Goal: Task Accomplishment & Management: Complete application form

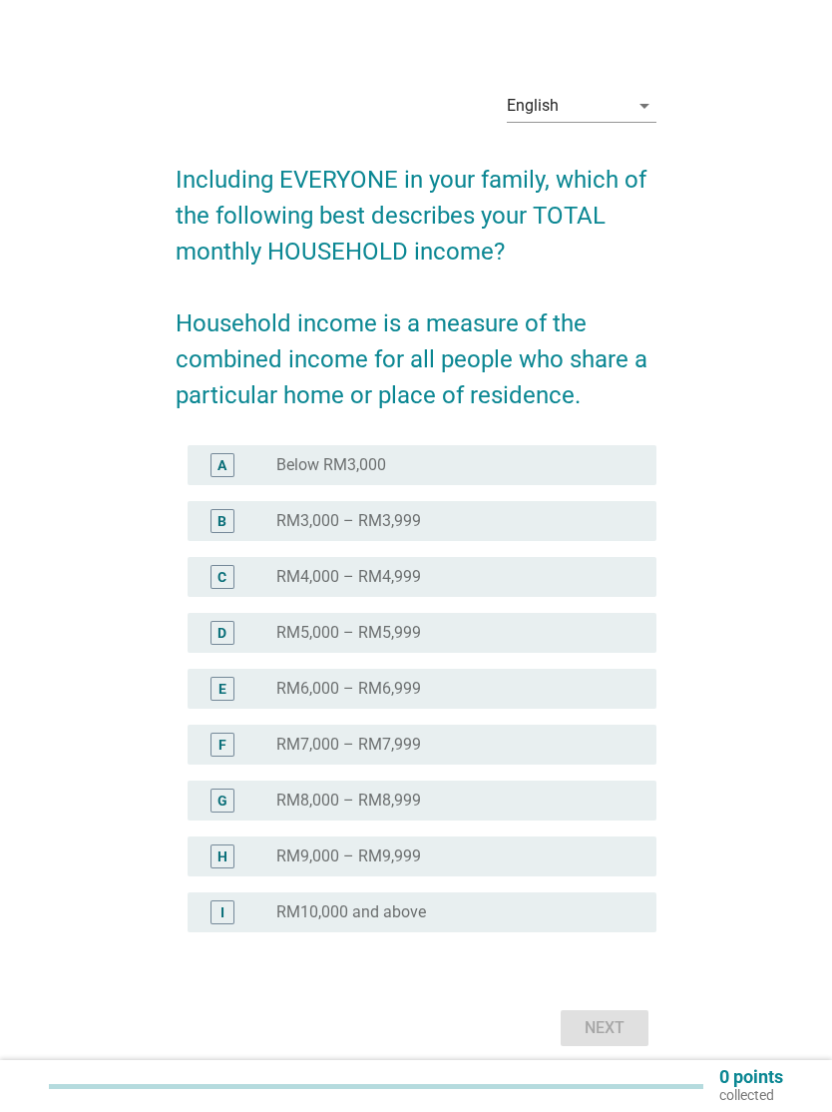
click at [574, 929] on div "I radio_button_unchecked RM10,000 and above" at bounding box center [422, 912] width 468 height 40
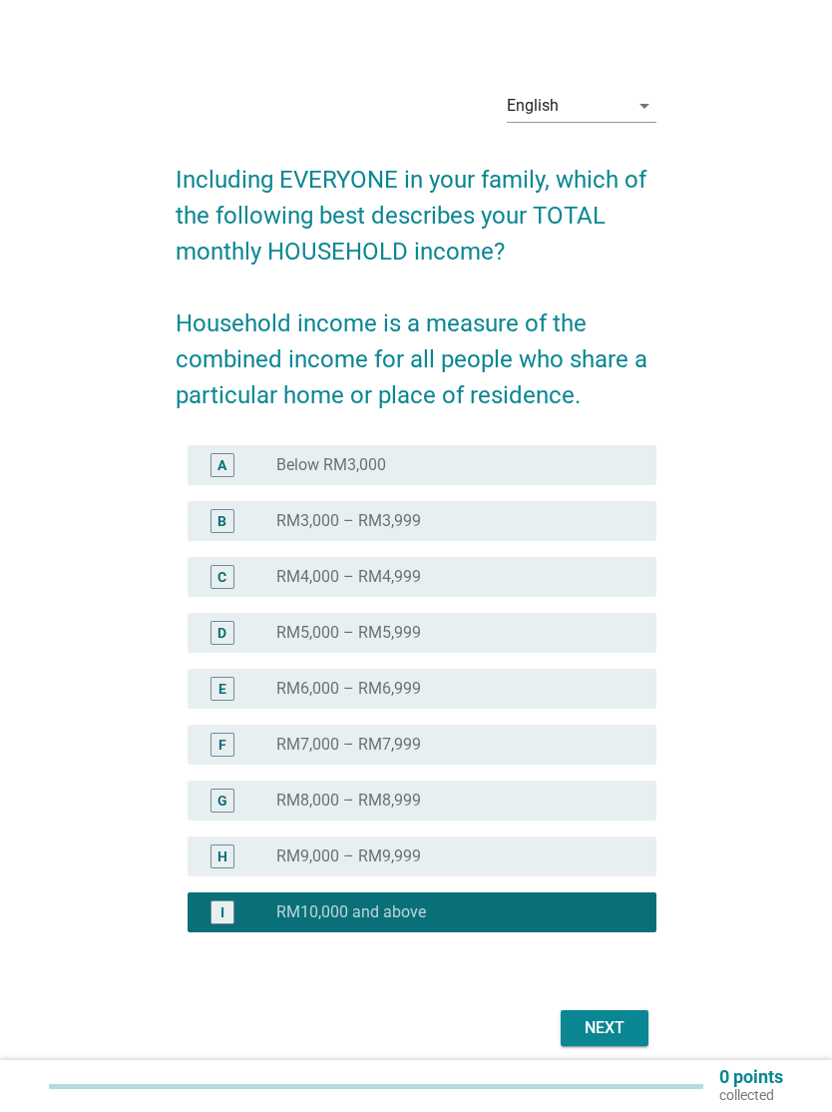
scroll to position [66, 0]
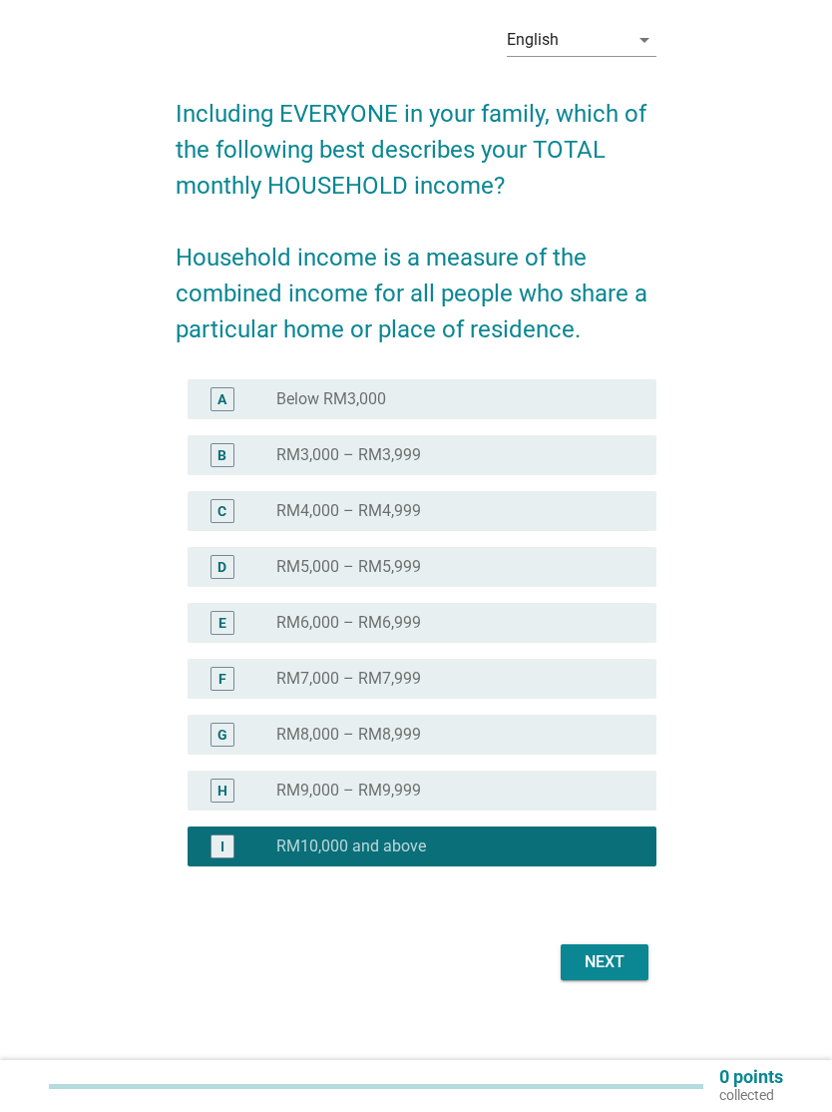
click at [625, 965] on div "Next" at bounding box center [605, 962] width 56 height 24
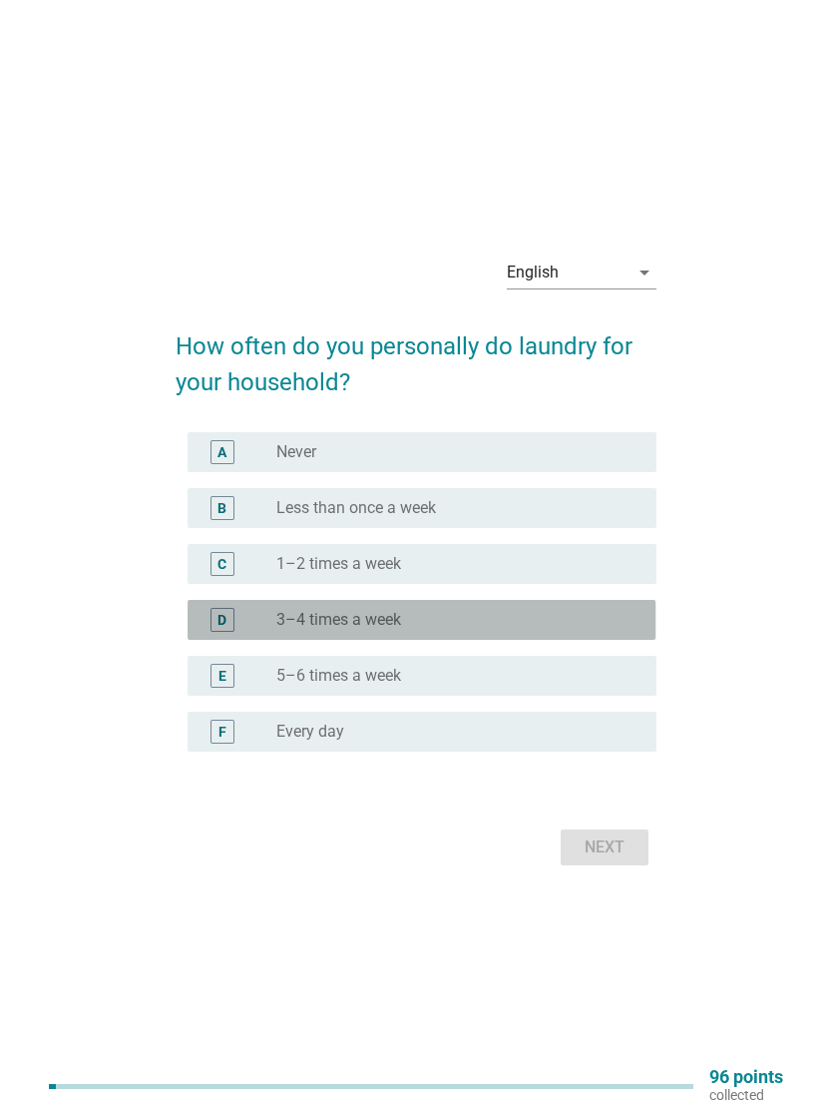
click at [615, 613] on div "radio_button_unchecked 3–4 times a week" at bounding box center [449, 620] width 347 height 20
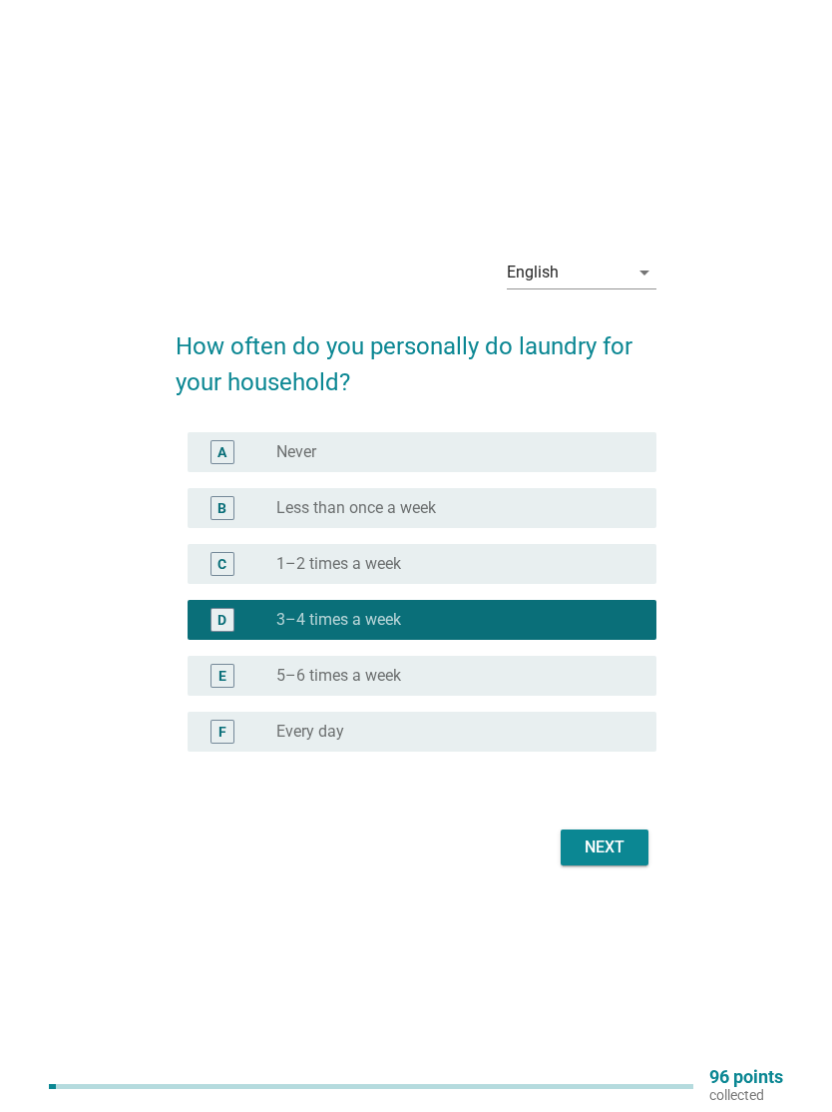
click at [608, 854] on div "Next" at bounding box center [605, 847] width 56 height 24
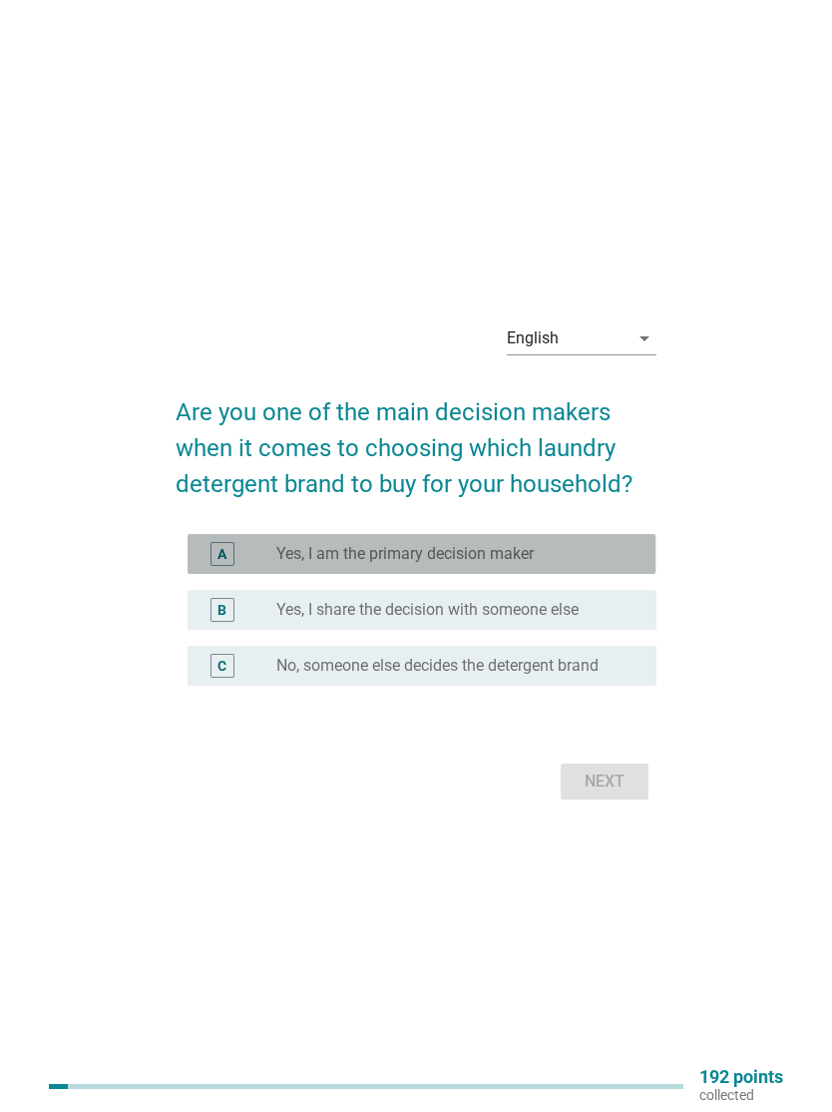
click at [604, 544] on div "radio_button_unchecked Yes, I am the primary decision maker" at bounding box center [449, 554] width 347 height 20
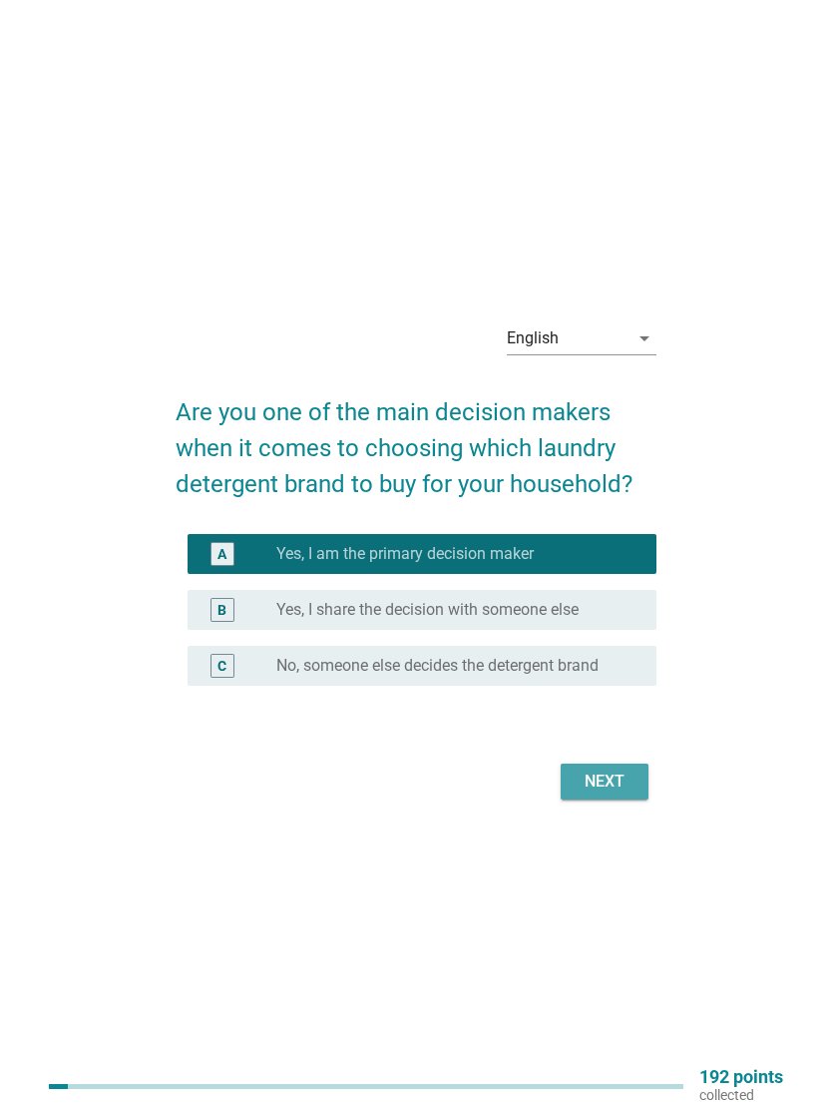
click at [606, 783] on div "Next" at bounding box center [605, 782] width 56 height 24
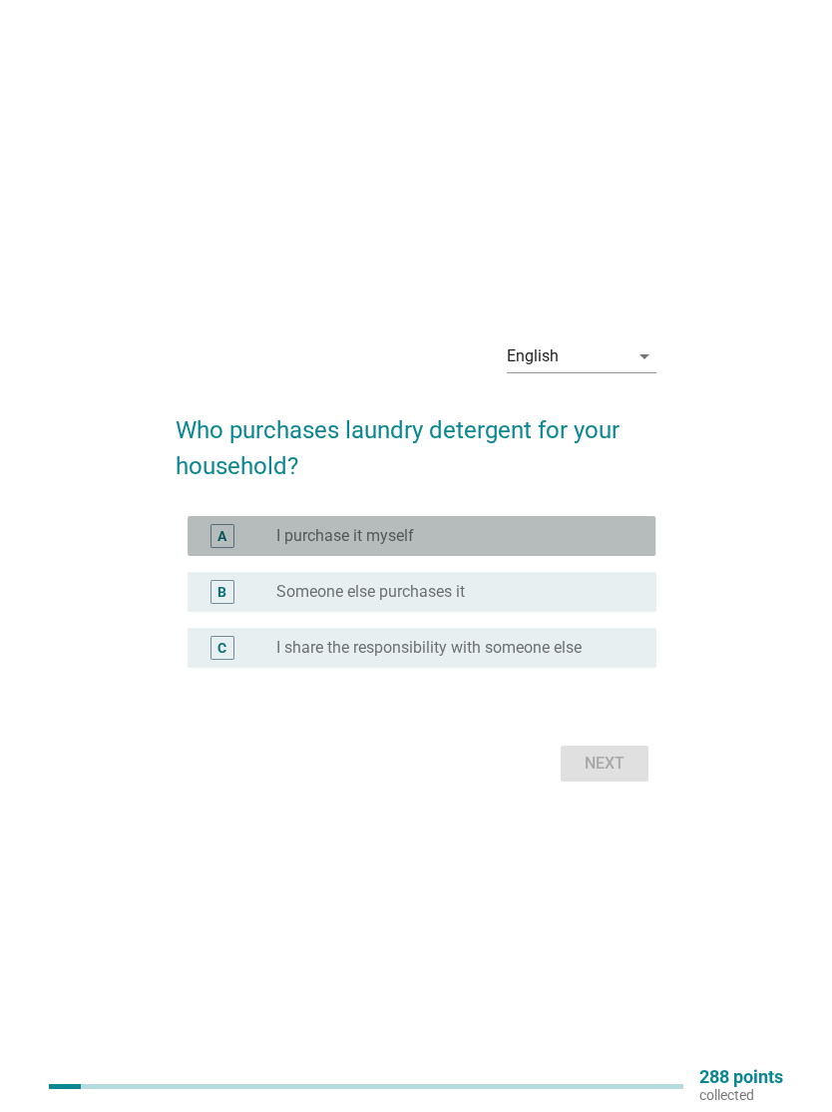
click at [610, 525] on div "radio_button_unchecked I purchase it myself" at bounding box center [457, 536] width 363 height 24
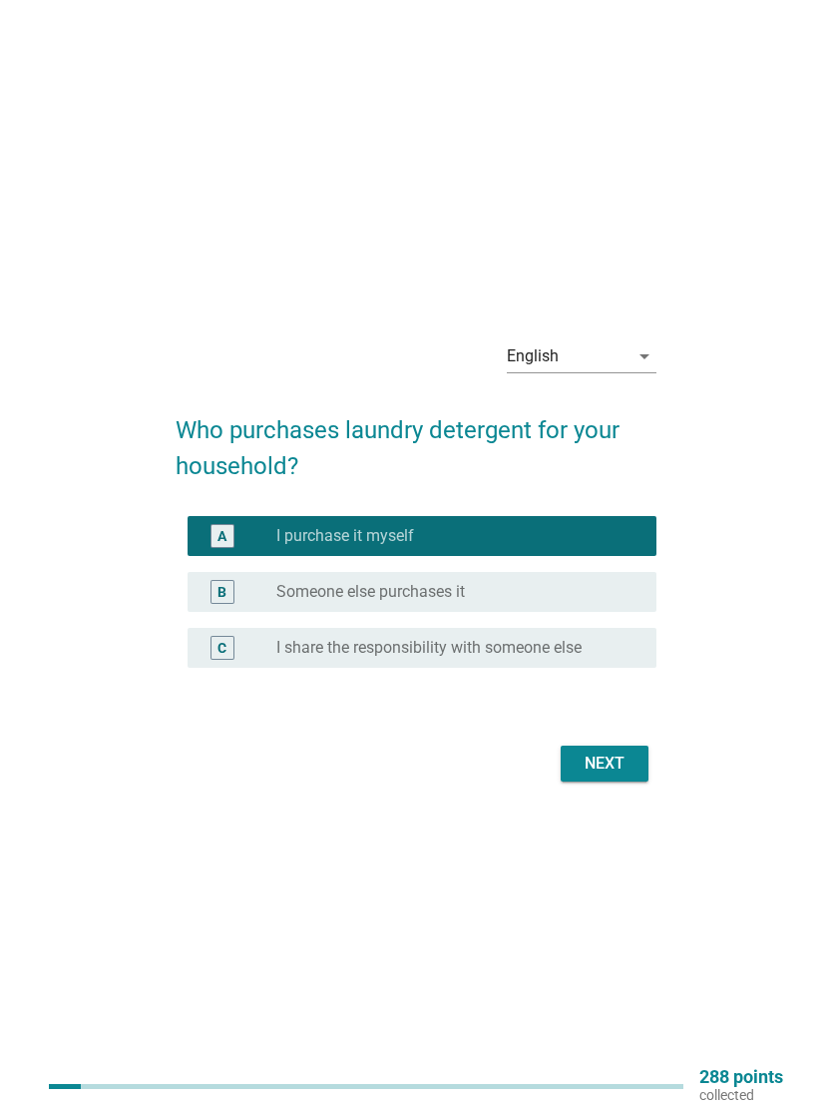
click at [614, 766] on div "Next" at bounding box center [605, 764] width 56 height 24
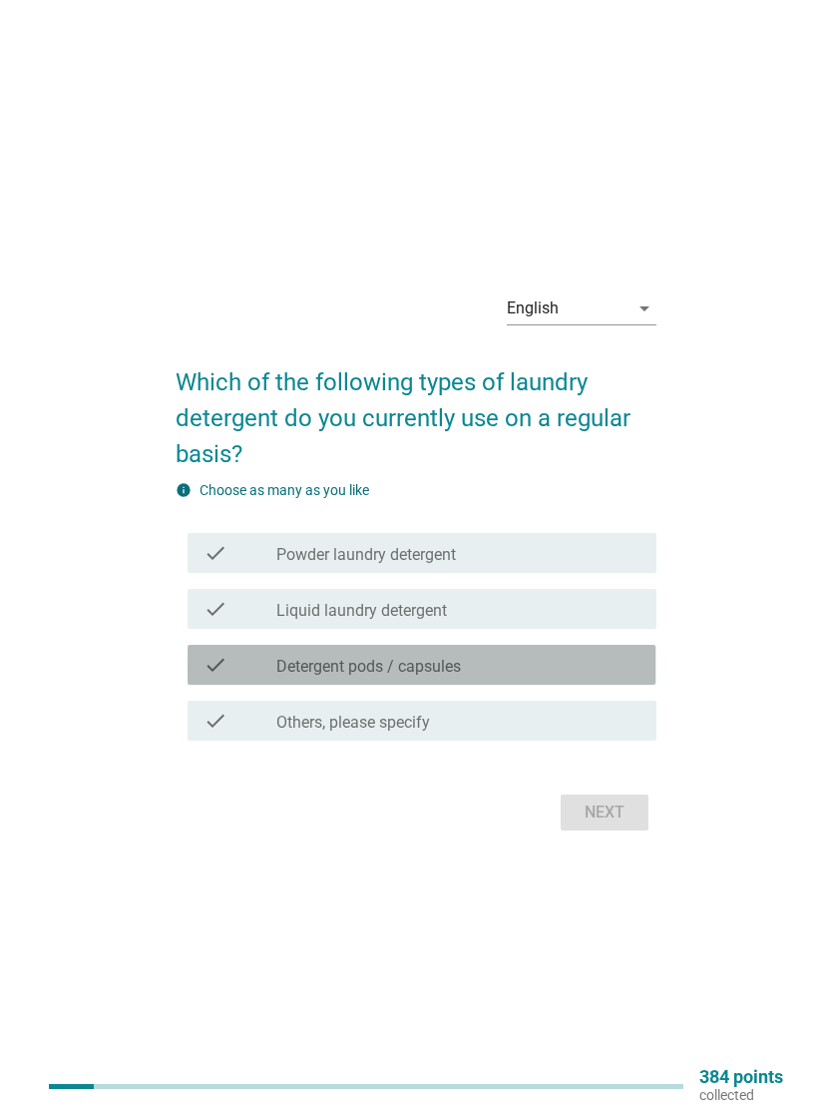
click at [585, 653] on div "check_box_outline_blank Detergent pods / capsules" at bounding box center [457, 665] width 363 height 24
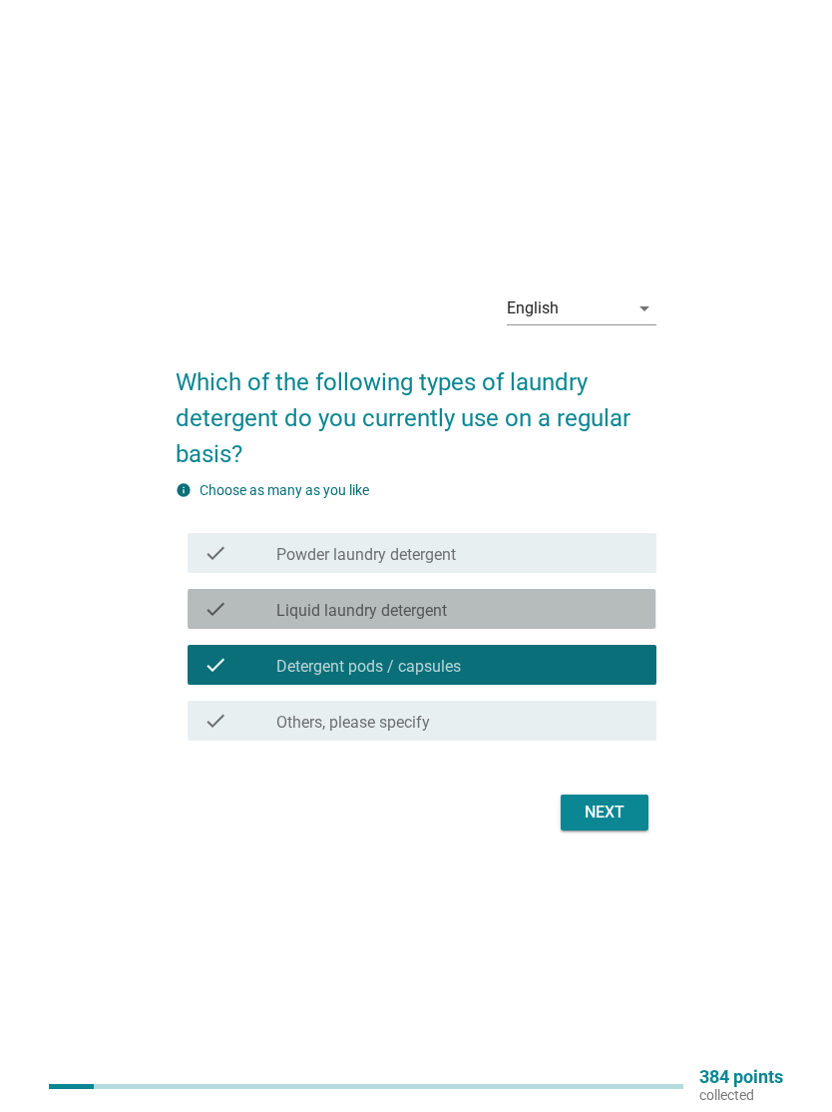
click at [616, 597] on div "check_box_outline_blank Liquid laundry detergent" at bounding box center [457, 609] width 363 height 24
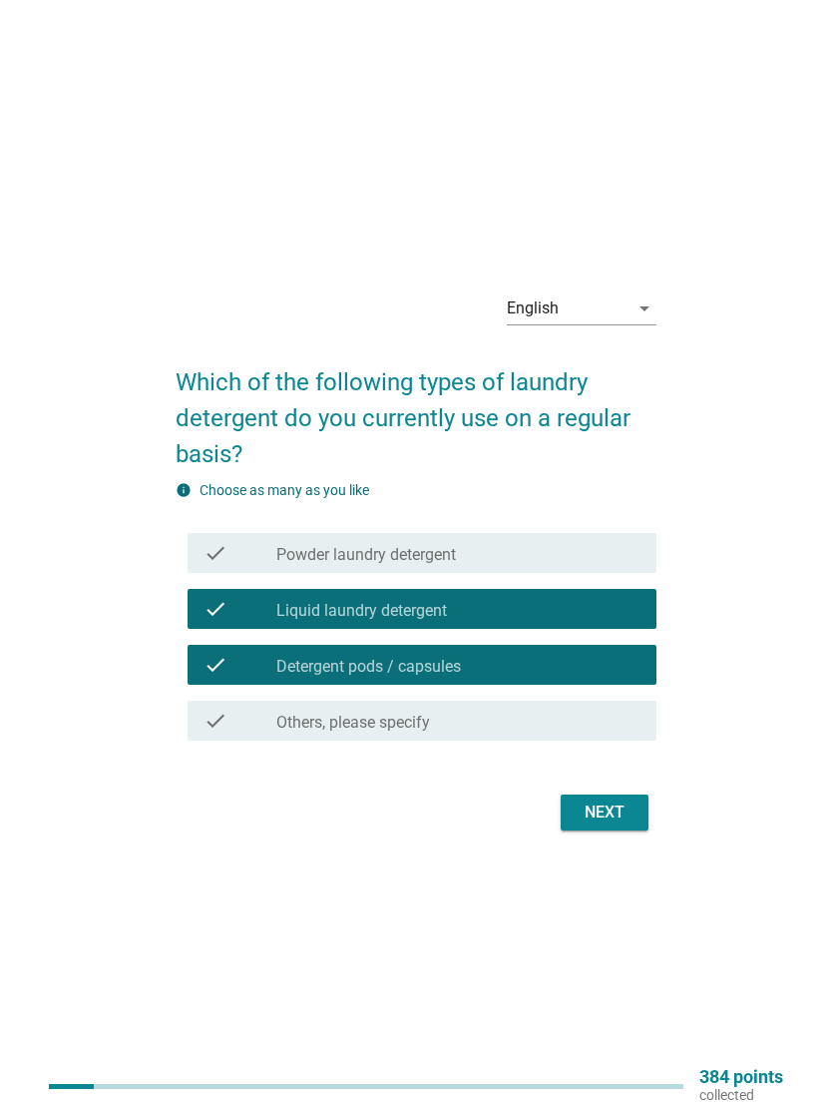
click at [609, 544] on div "check_box_outline_blank Powder laundry detergent" at bounding box center [457, 553] width 363 height 24
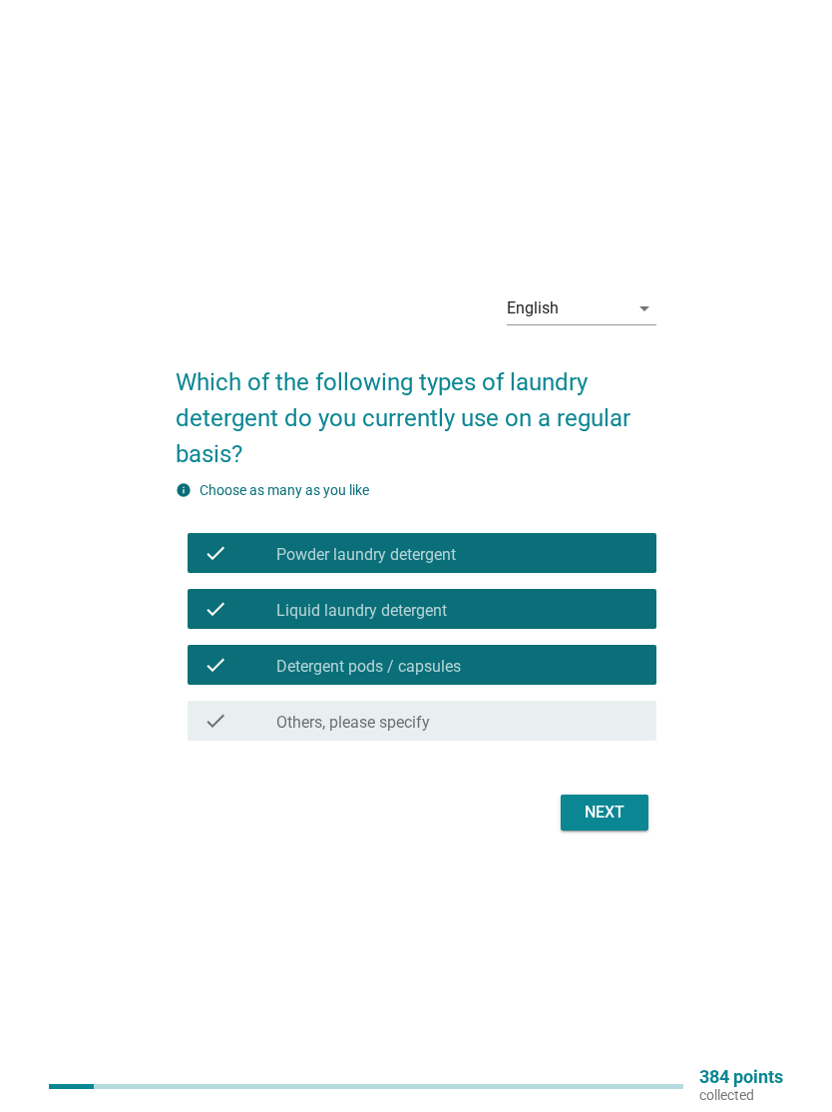
click at [624, 820] on div "Next" at bounding box center [605, 813] width 56 height 24
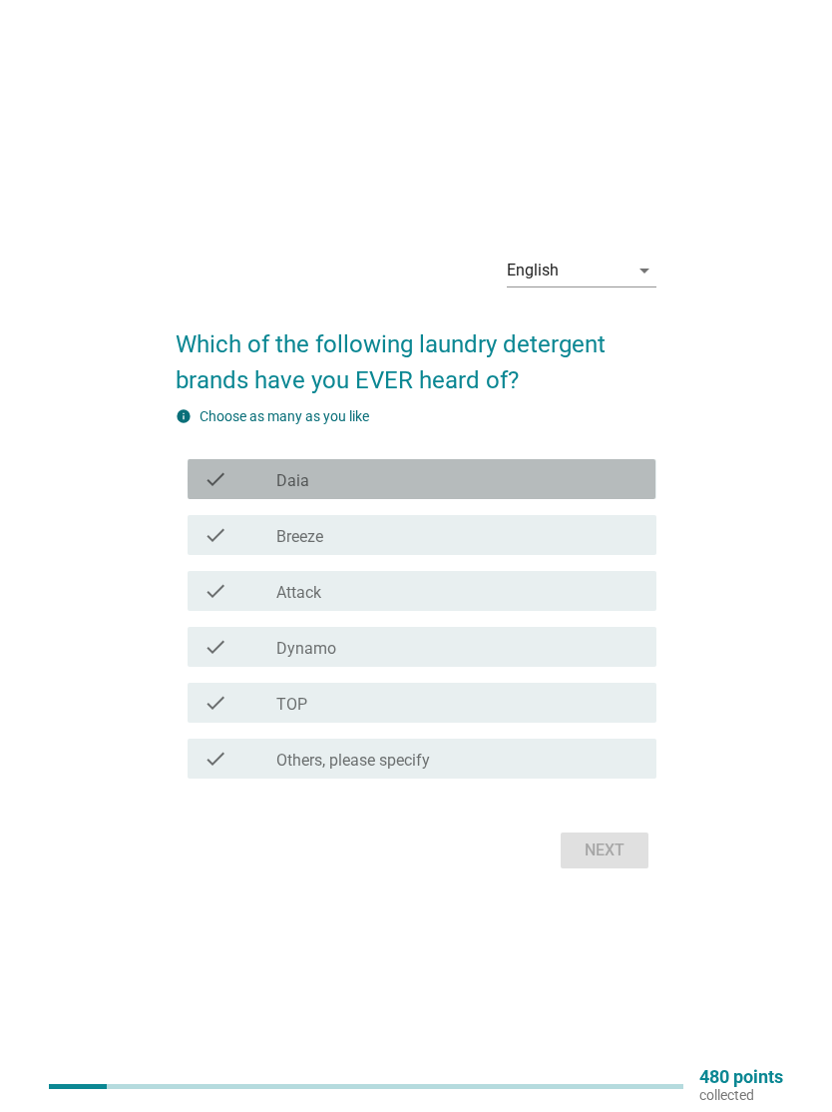
click at [579, 467] on div "check_box_outline_blank Daia" at bounding box center [457, 479] width 363 height 24
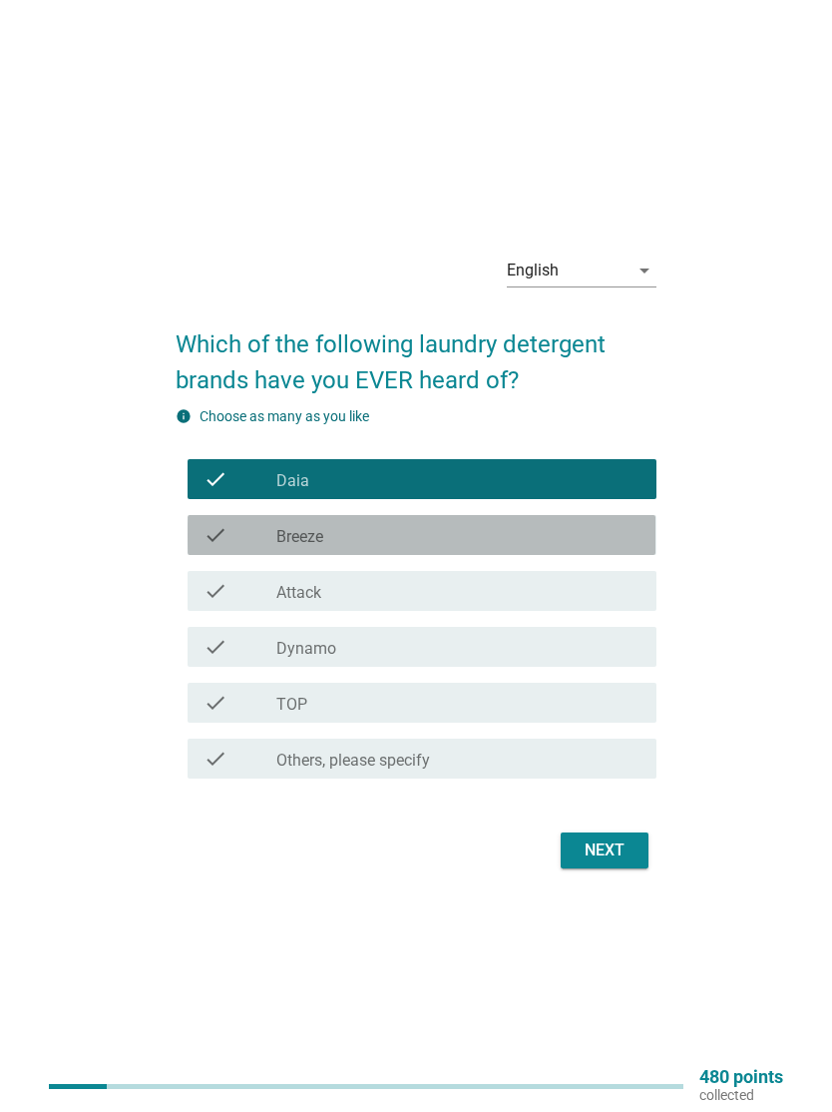
click at [551, 526] on div "check_box_outline_blank Breeze" at bounding box center [457, 535] width 363 height 24
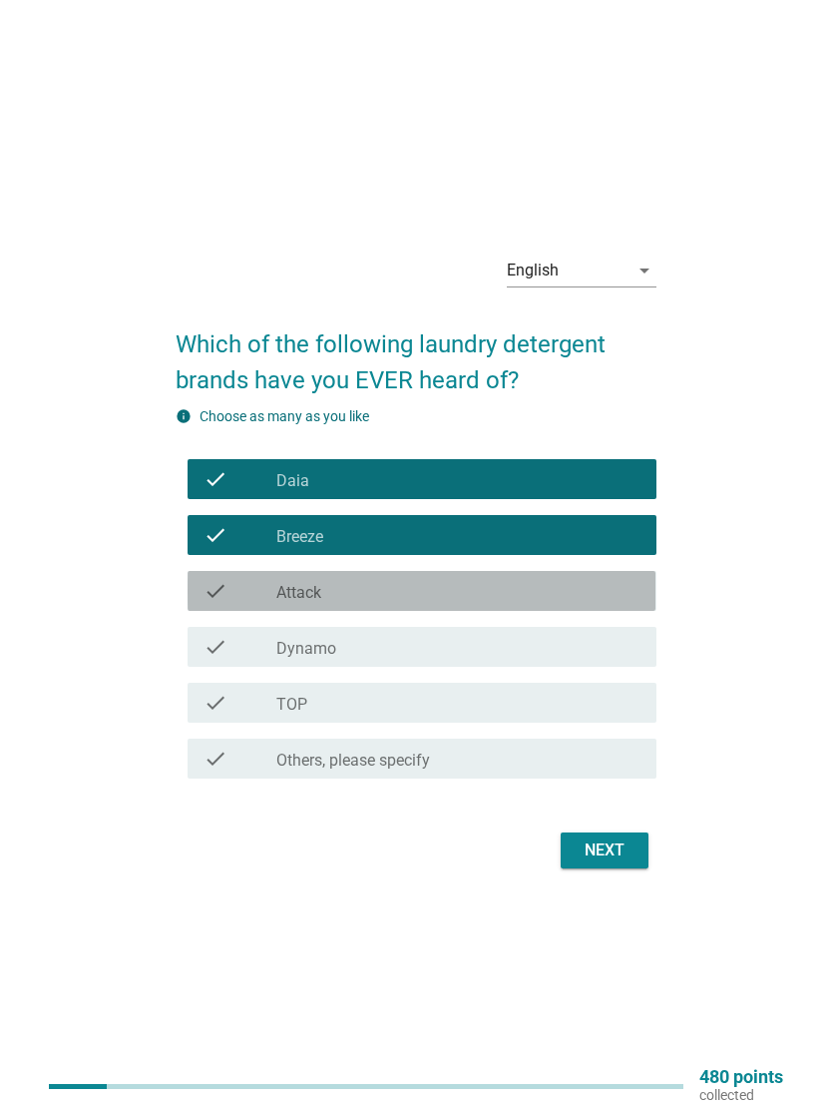
click at [533, 574] on div "check check_box_outline_blank Attack" at bounding box center [422, 591] width 468 height 40
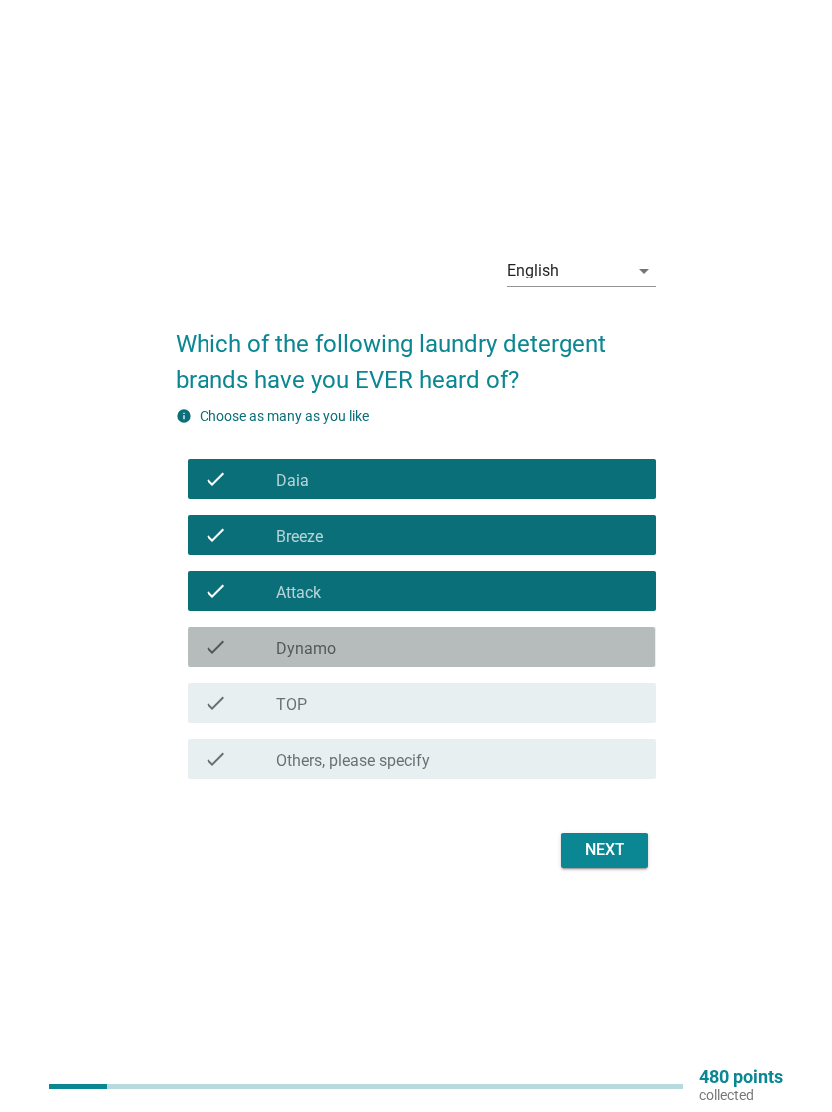
click at [532, 633] on div "check check_box_outline_blank Dynamo" at bounding box center [422, 647] width 468 height 40
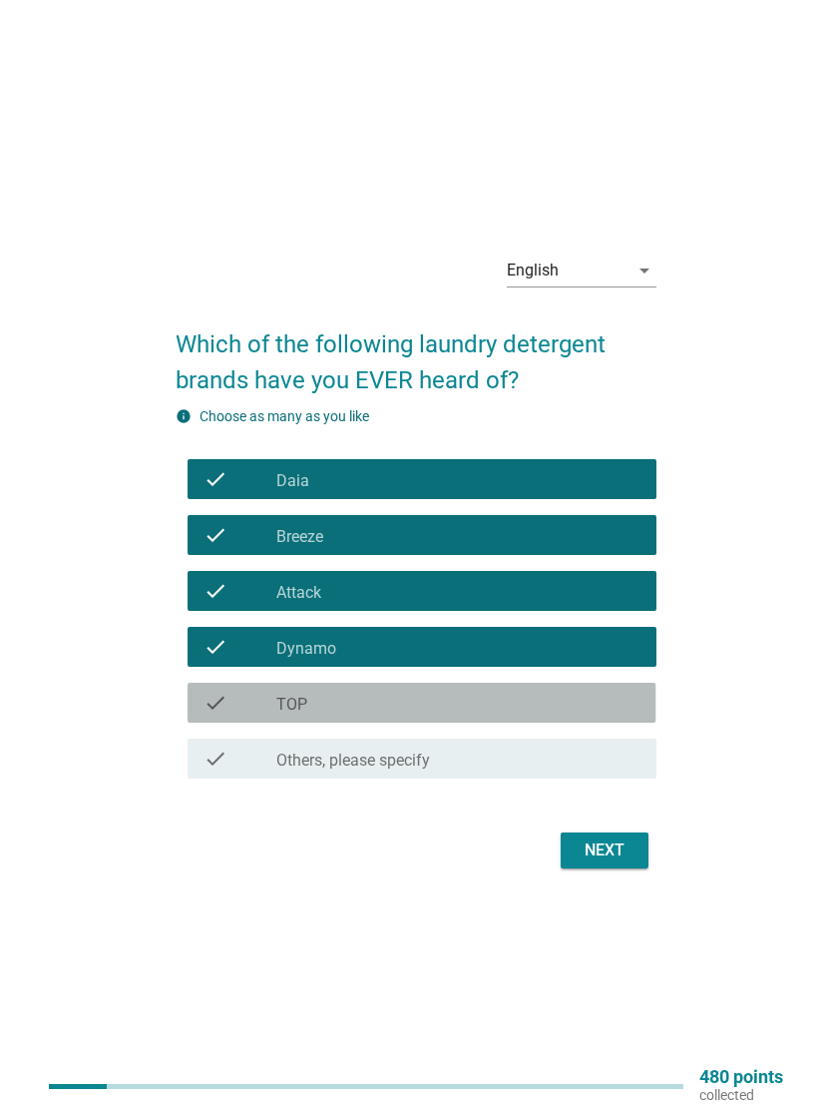
click at [575, 693] on div "check_box_outline_blank TOP" at bounding box center [457, 703] width 363 height 24
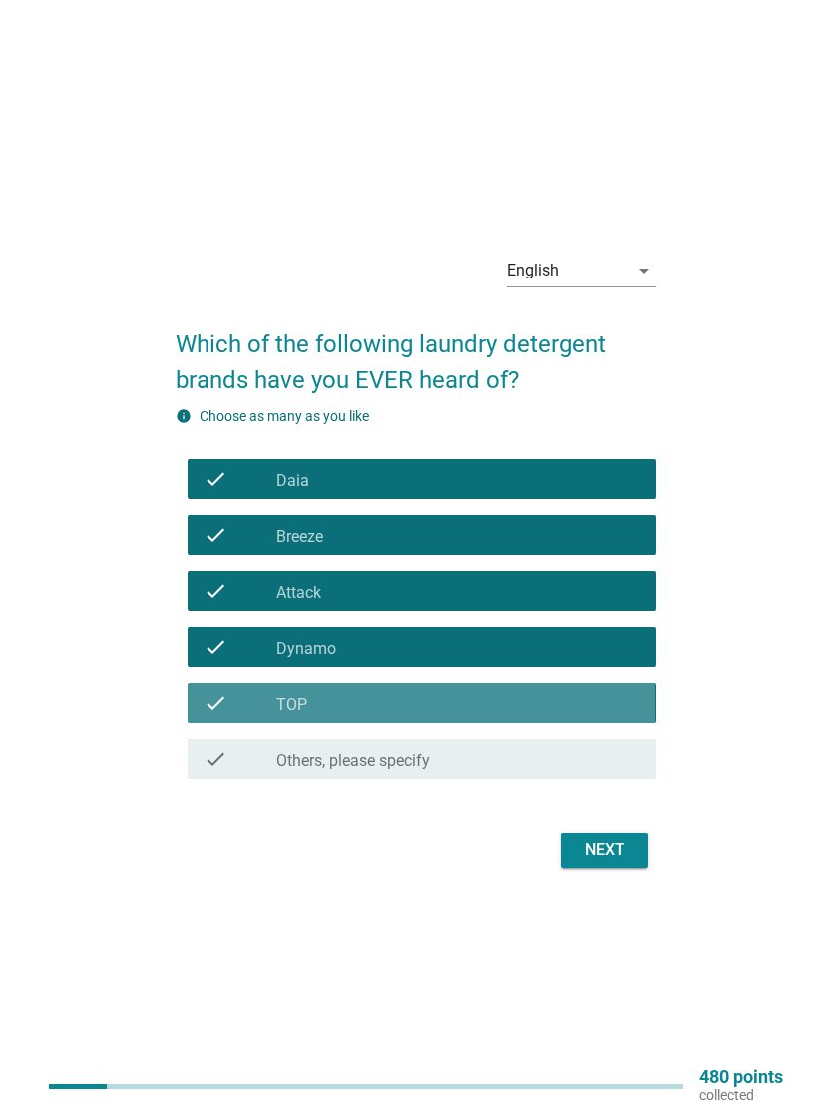
click at [620, 853] on div "Next" at bounding box center [605, 850] width 56 height 24
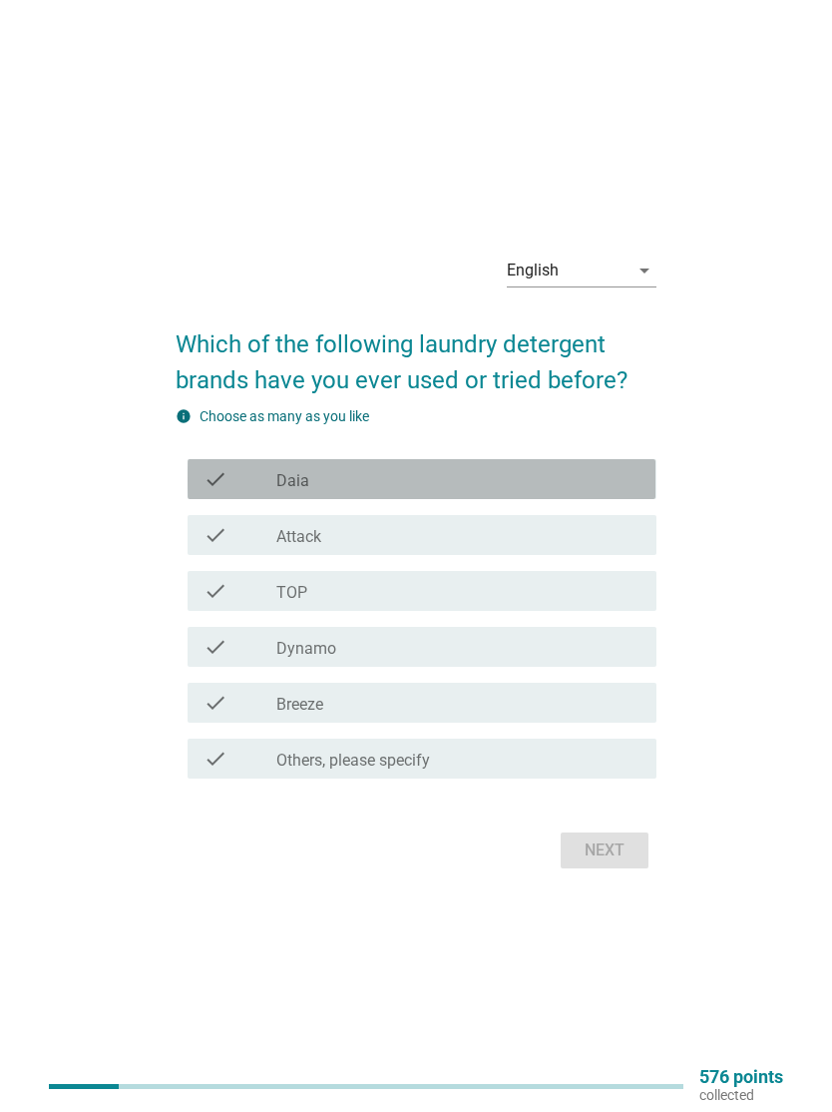
click at [592, 482] on div "check_box_outline_blank Daia" at bounding box center [457, 479] width 363 height 24
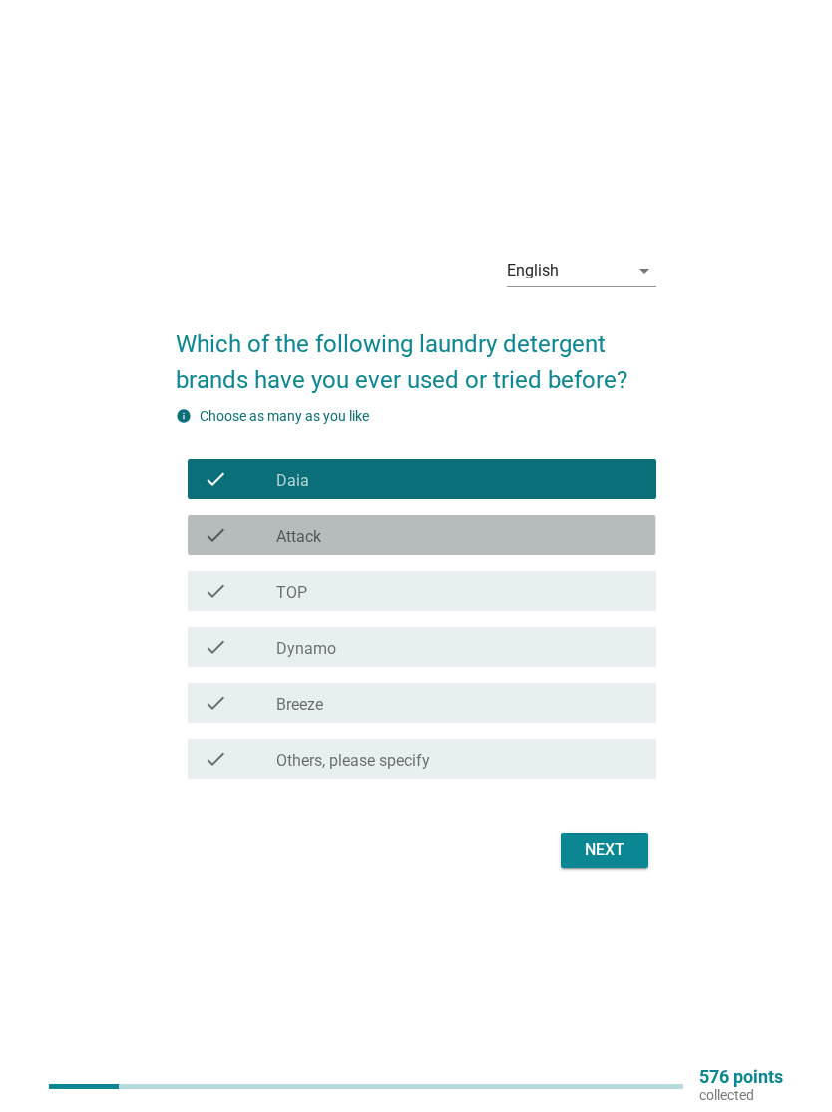
click at [602, 526] on div "check_box_outline_blank Attack" at bounding box center [457, 535] width 363 height 24
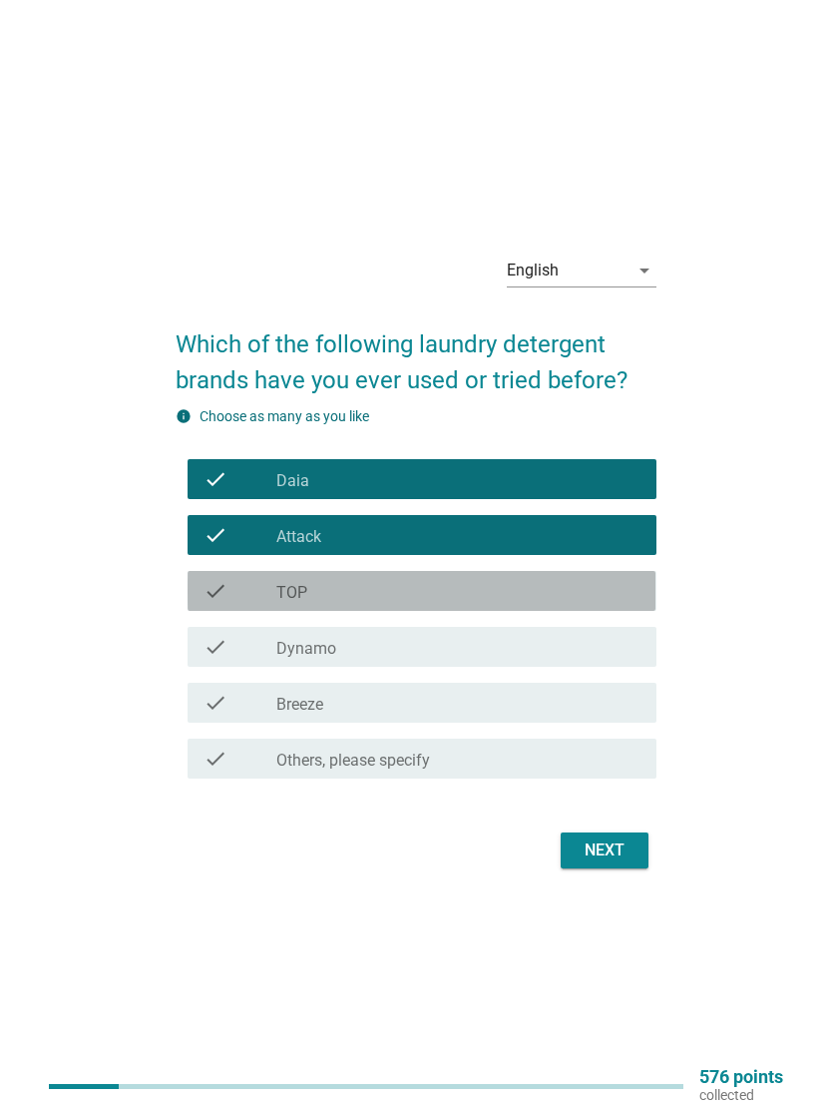
click at [561, 589] on div "check_box_outline_blank TOP" at bounding box center [457, 591] width 363 height 24
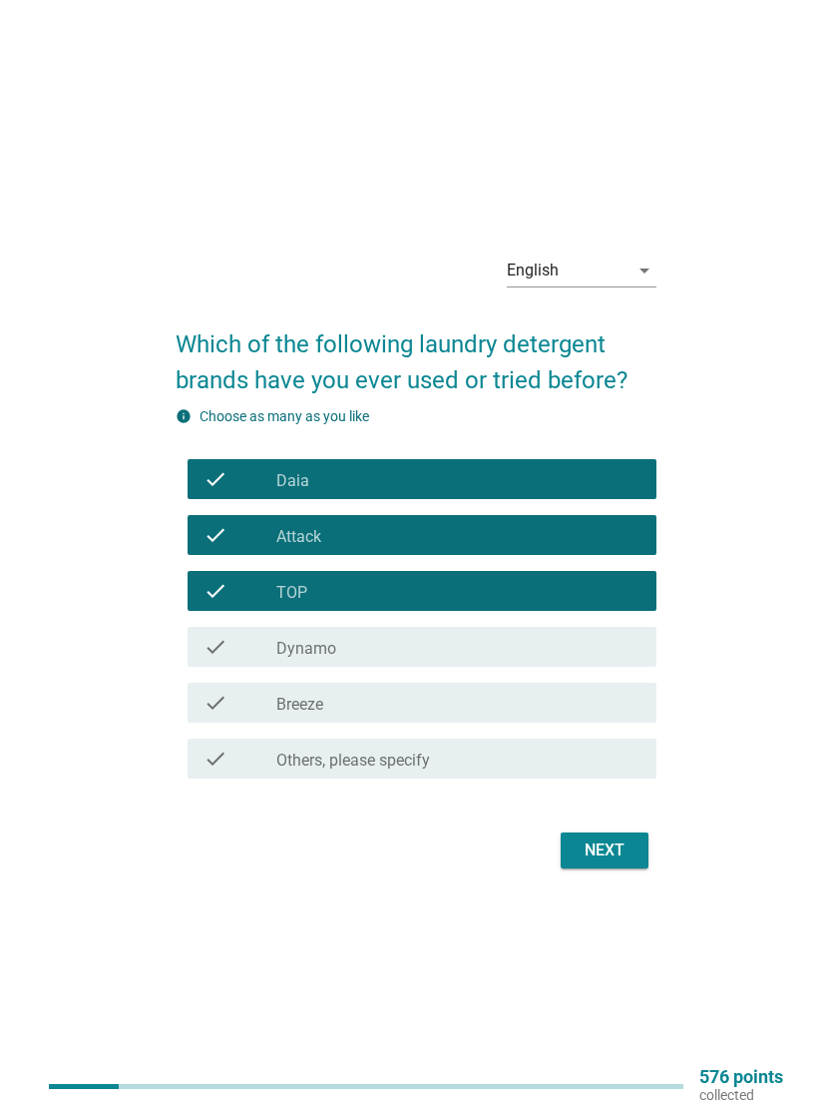
click at [578, 654] on div "check_box_outline_blank Dynamo" at bounding box center [457, 647] width 363 height 24
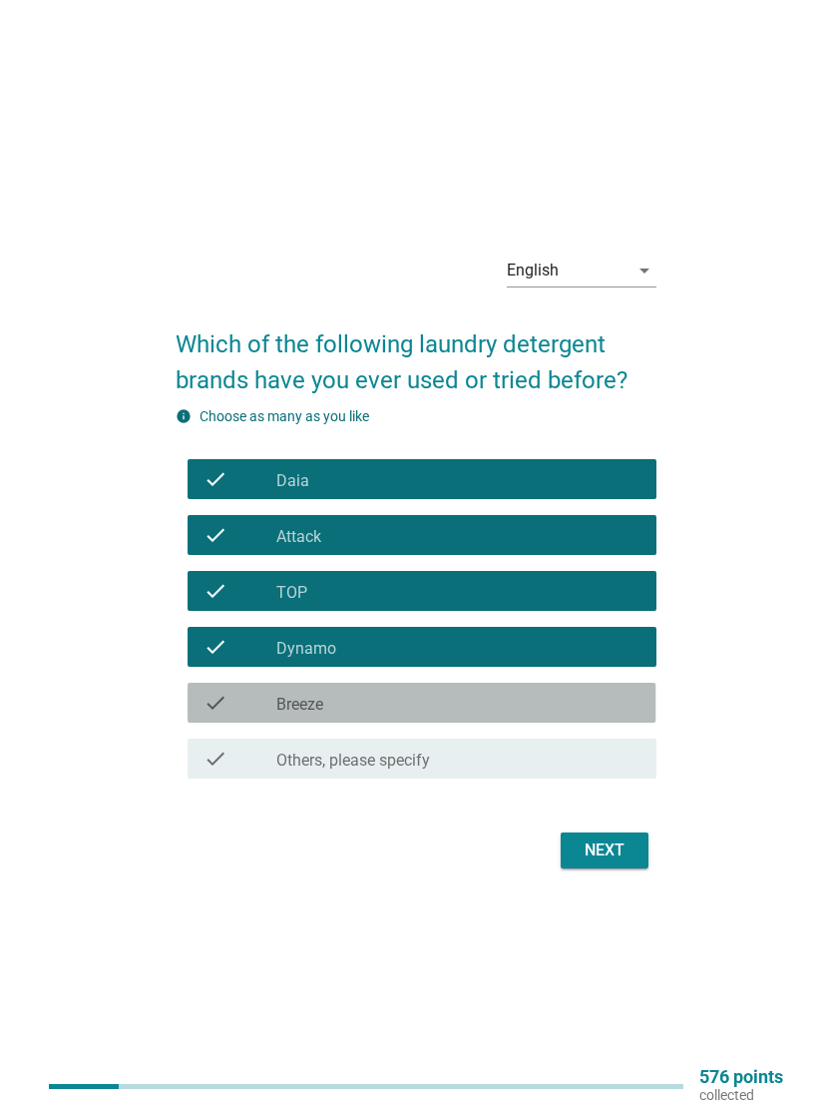
click at [592, 700] on div "check_box_outline_blank Breeze" at bounding box center [457, 703] width 363 height 24
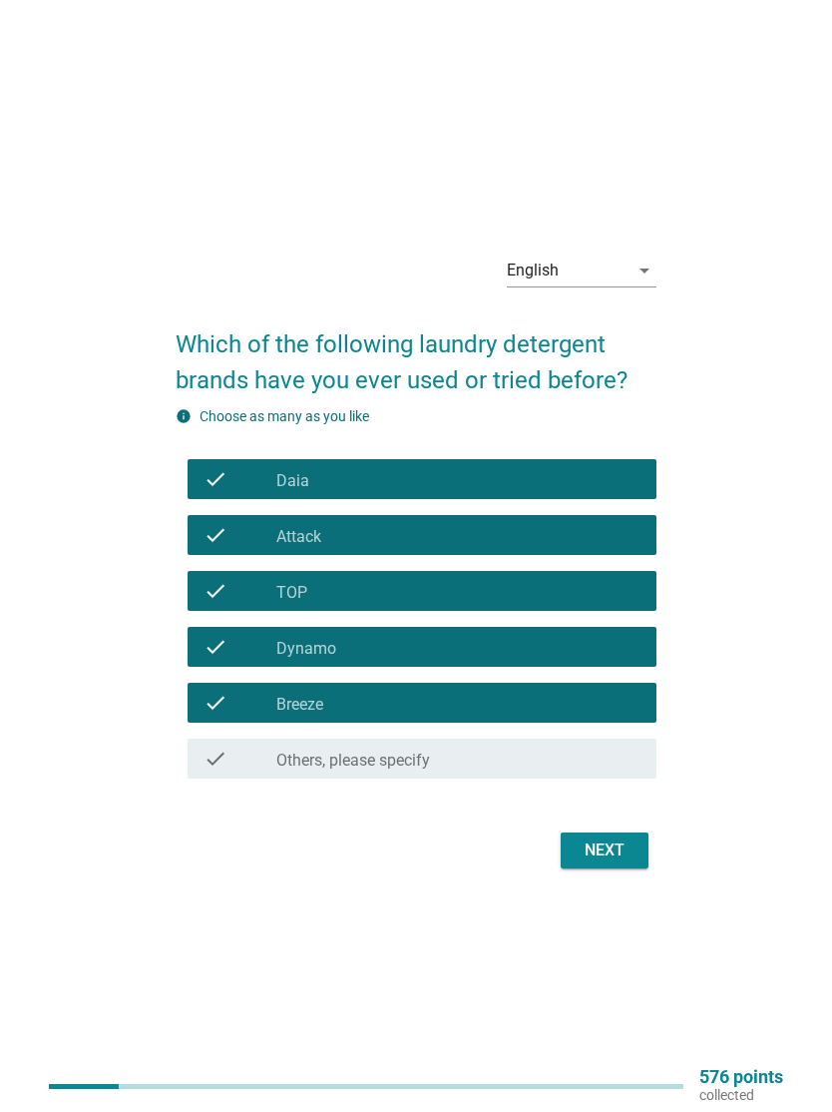
click at [611, 850] on div "Next" at bounding box center [605, 850] width 56 height 24
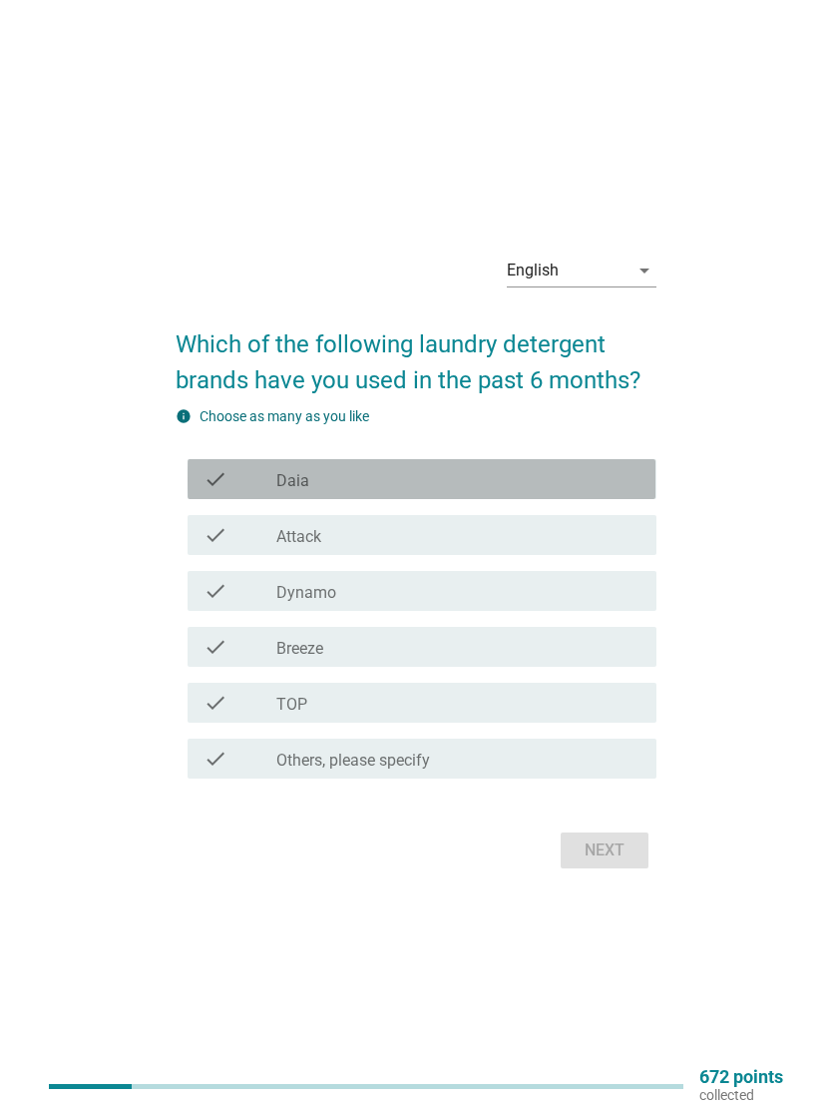
click at [612, 479] on div "check_box_outline_blank Daia" at bounding box center [457, 479] width 363 height 24
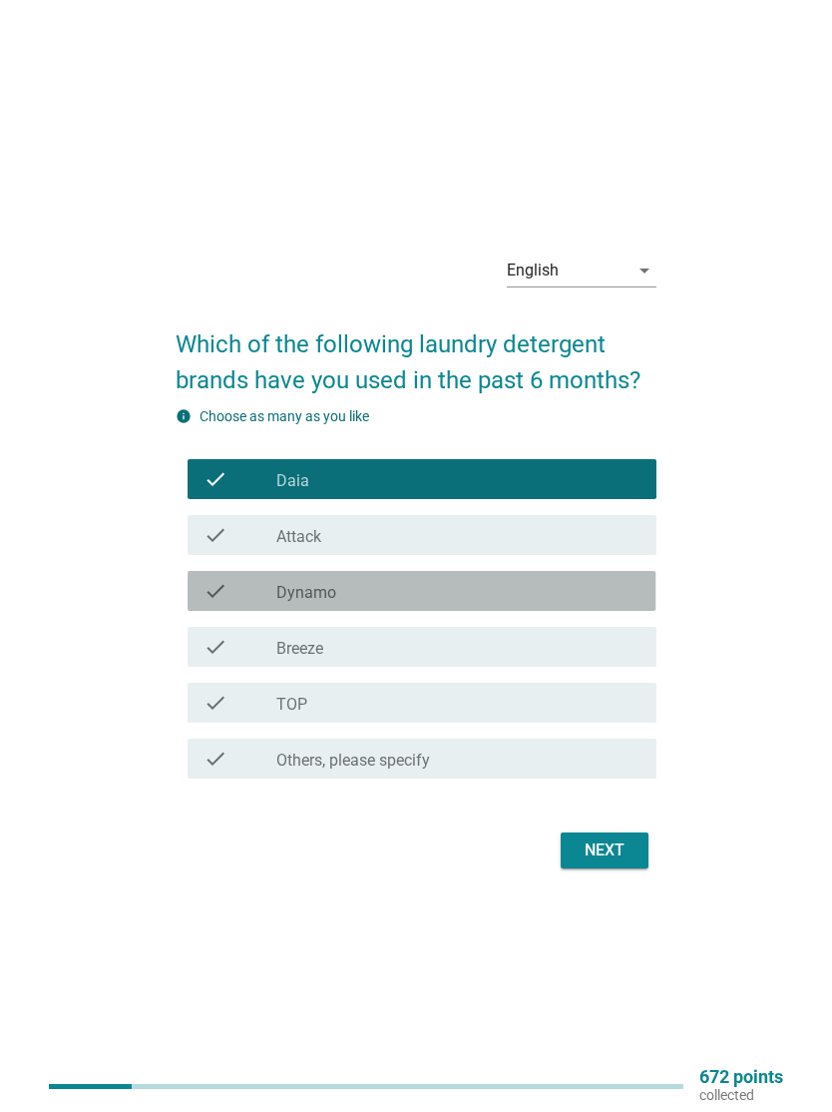
click at [585, 595] on div "check_box Dynamo" at bounding box center [457, 591] width 363 height 24
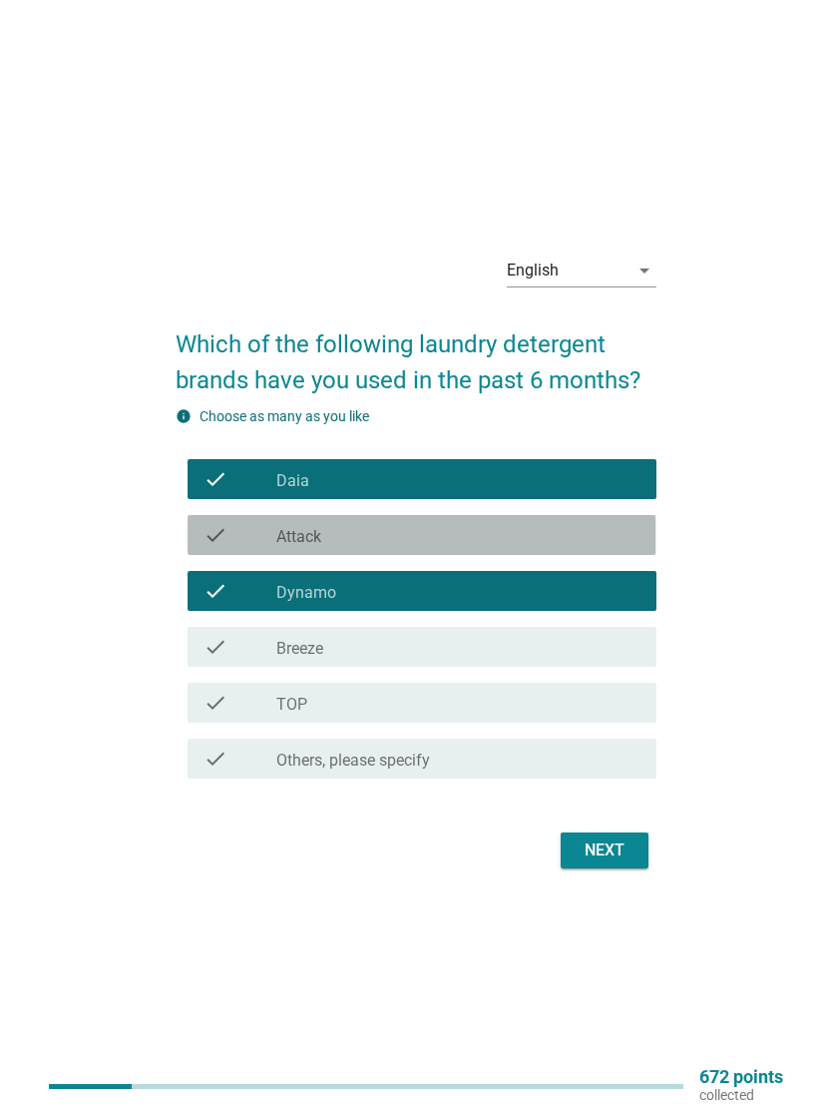
click at [620, 515] on div "check check_box_outline_blank Attack" at bounding box center [422, 535] width 468 height 40
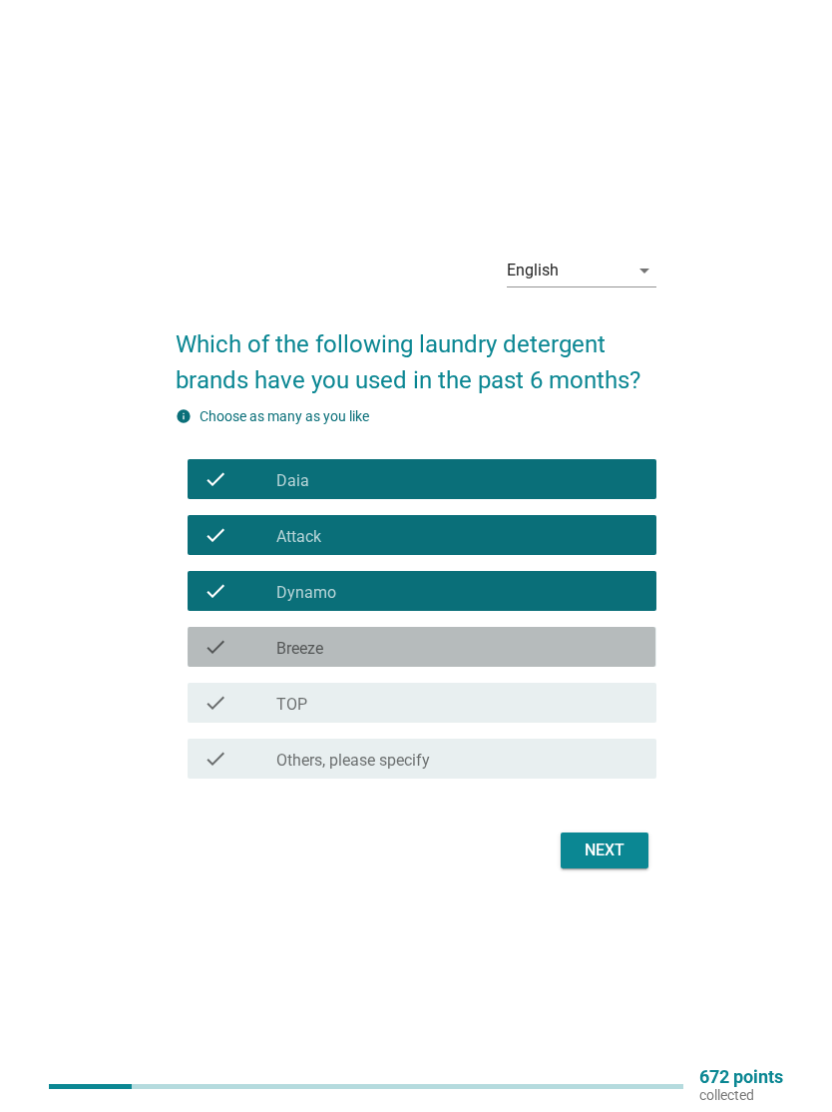
click at [591, 637] on div "check_box Breeze" at bounding box center [457, 647] width 363 height 24
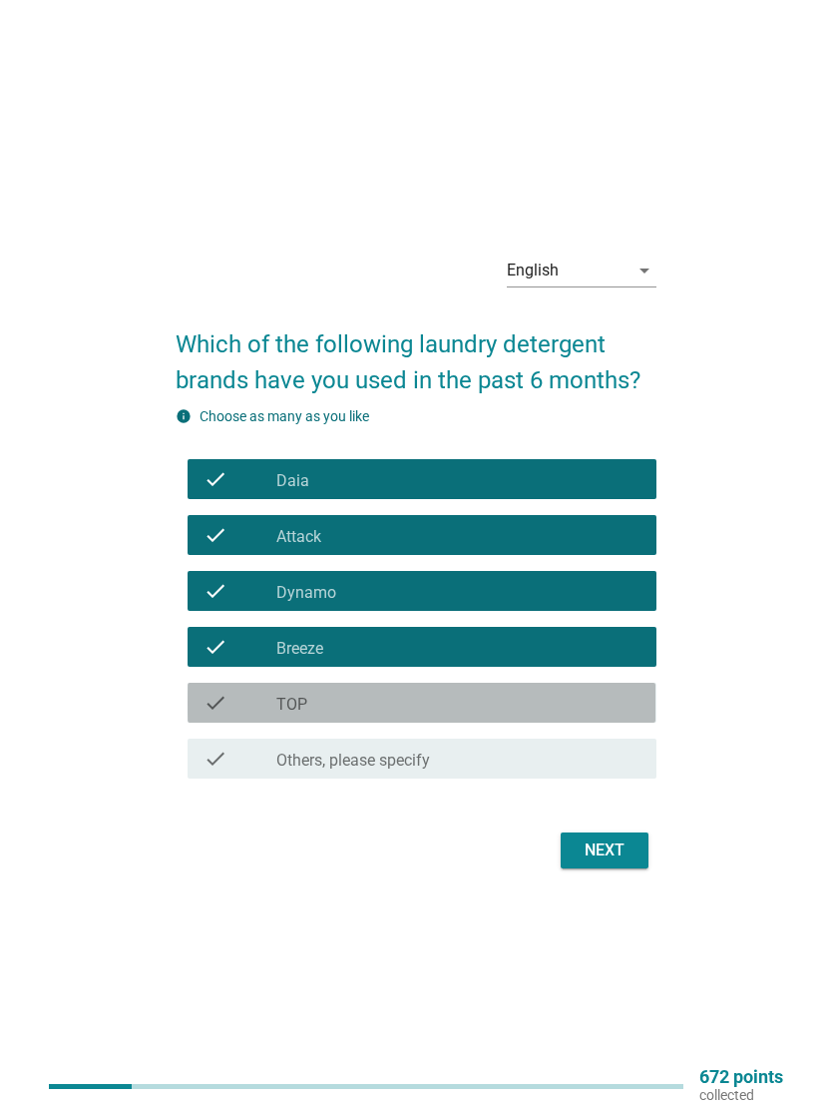
click at [588, 718] on div "check check_box TOP" at bounding box center [422, 703] width 468 height 40
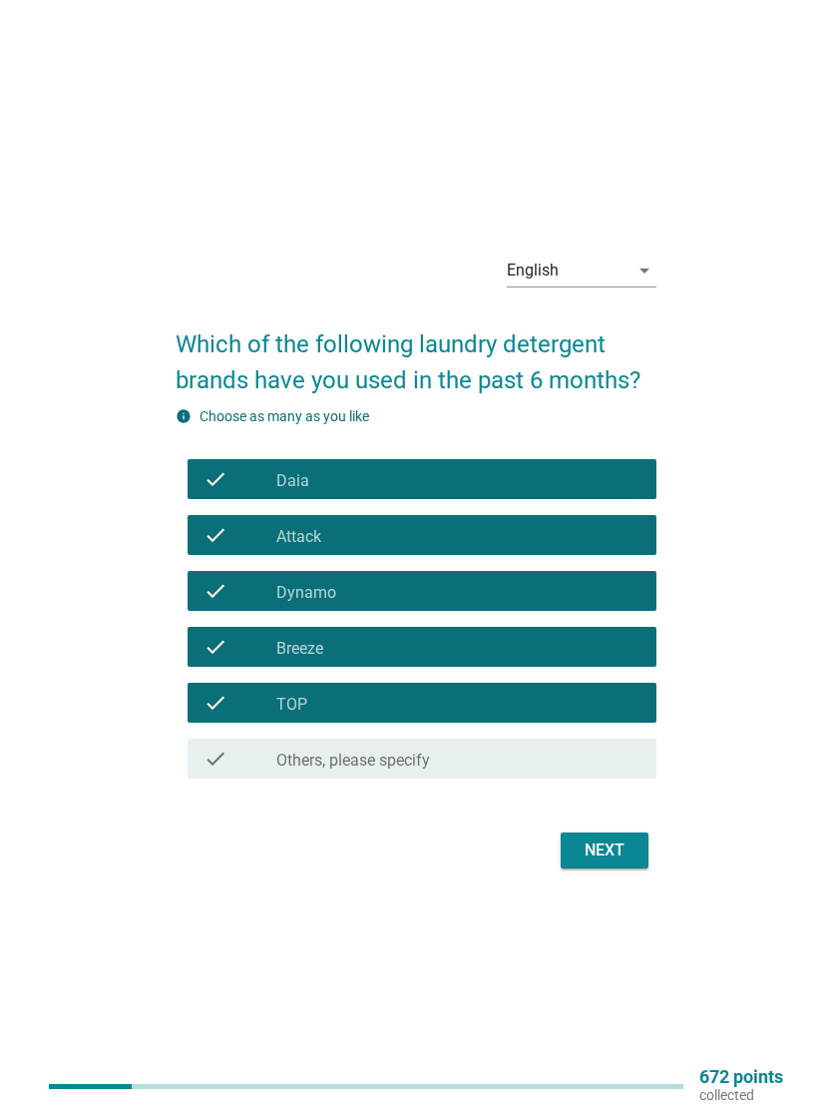
click at [613, 850] on div "Next" at bounding box center [605, 850] width 56 height 24
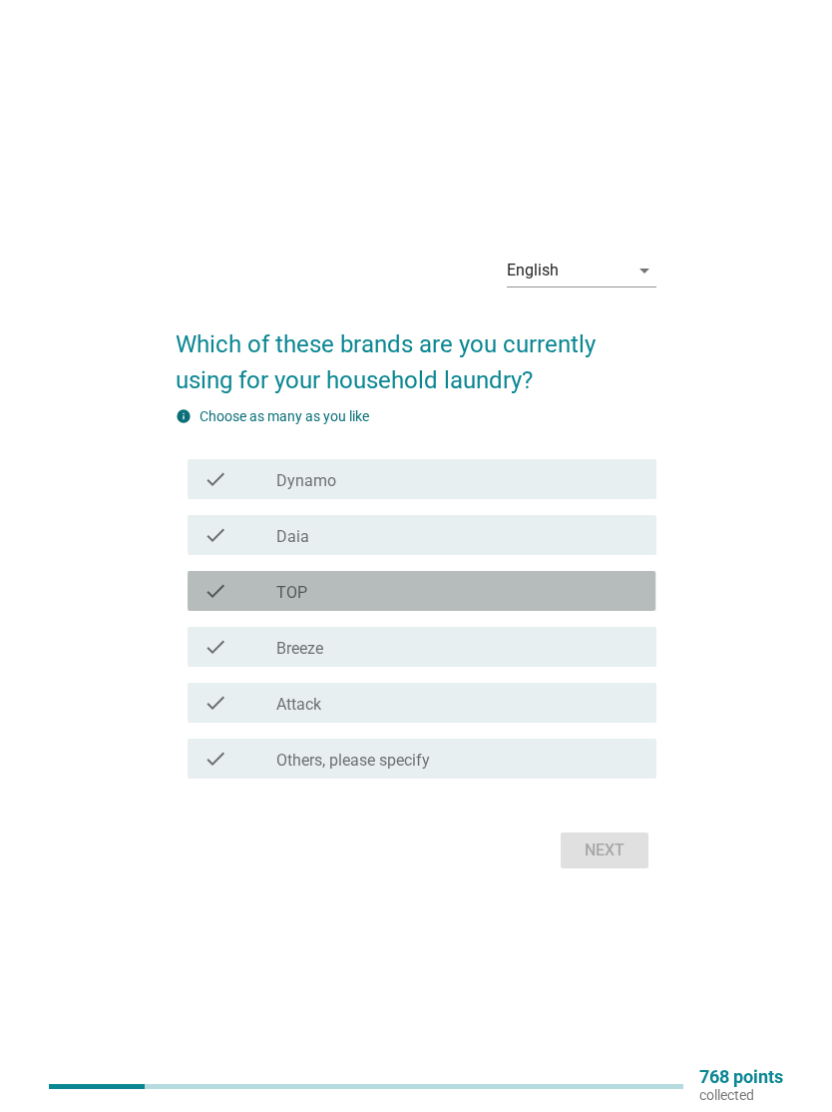
click at [538, 585] on div "check_box TOP" at bounding box center [457, 591] width 363 height 24
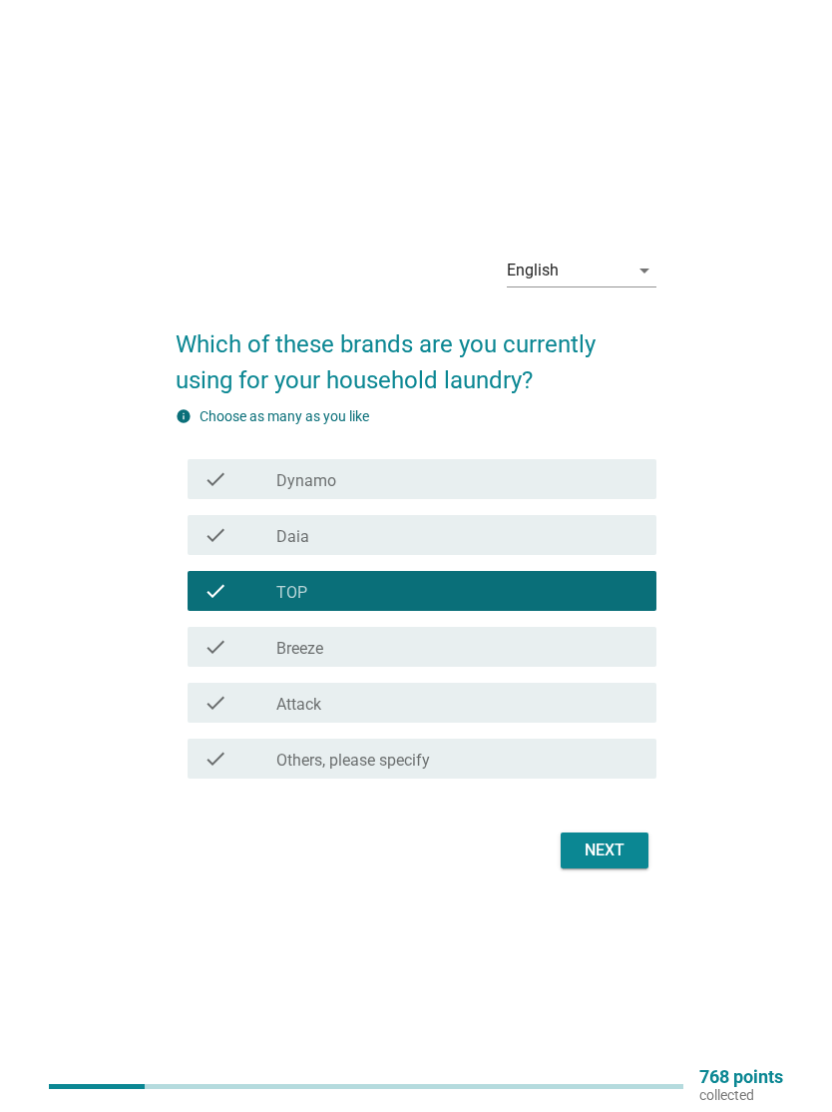
click at [584, 526] on div "check_box Daia" at bounding box center [457, 535] width 363 height 24
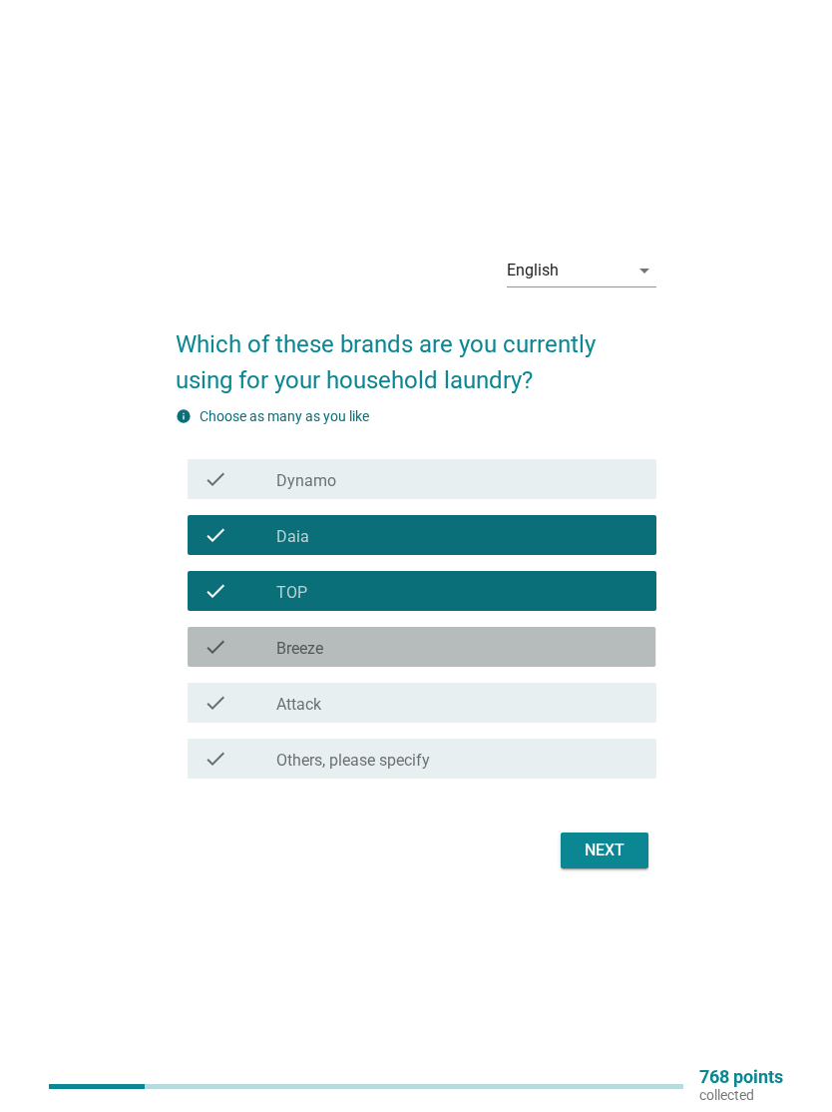
click at [552, 648] on div "check_box Breeze" at bounding box center [457, 647] width 363 height 24
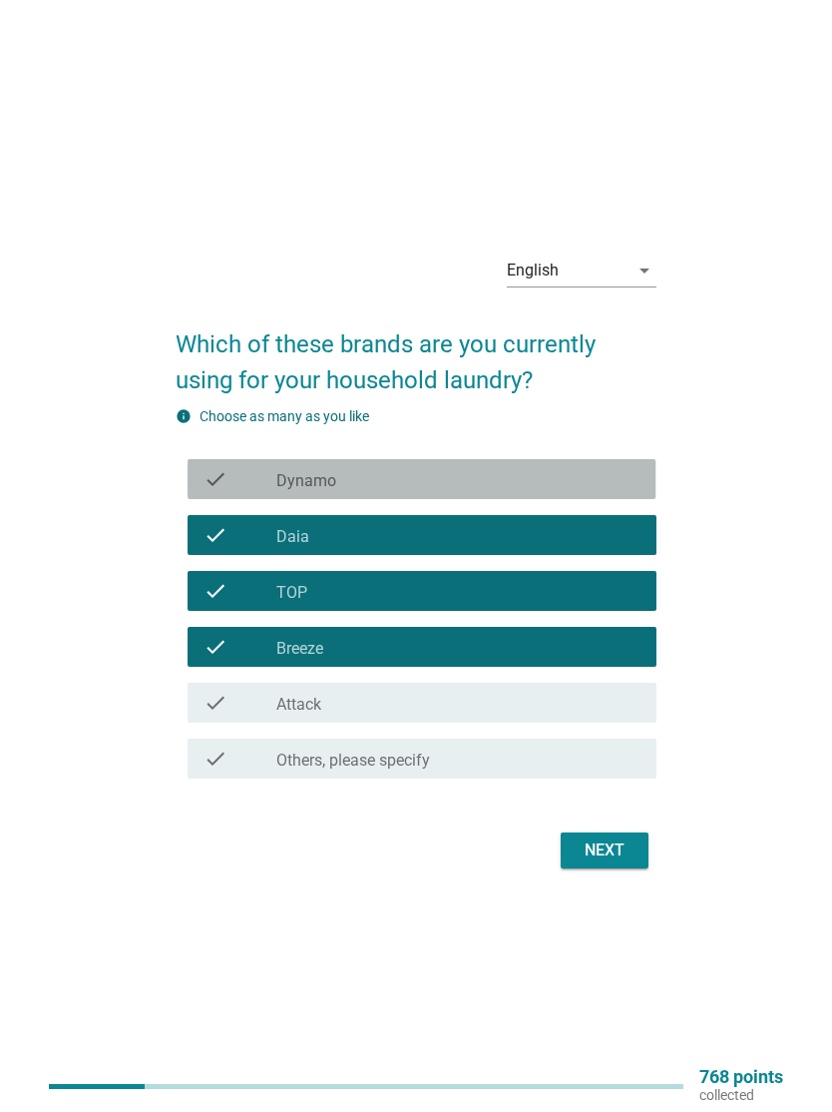
click at [624, 472] on div "check_box Dynamo" at bounding box center [457, 479] width 363 height 24
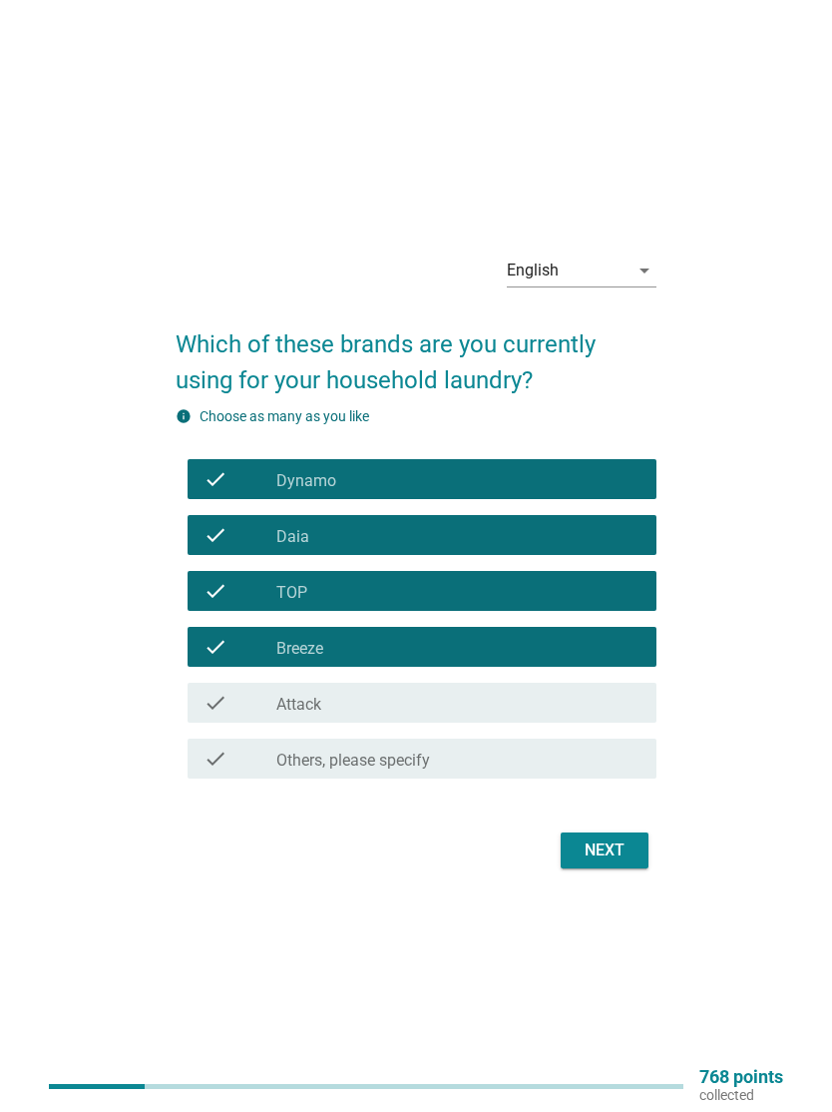
click at [636, 853] on button "Next" at bounding box center [605, 850] width 88 height 36
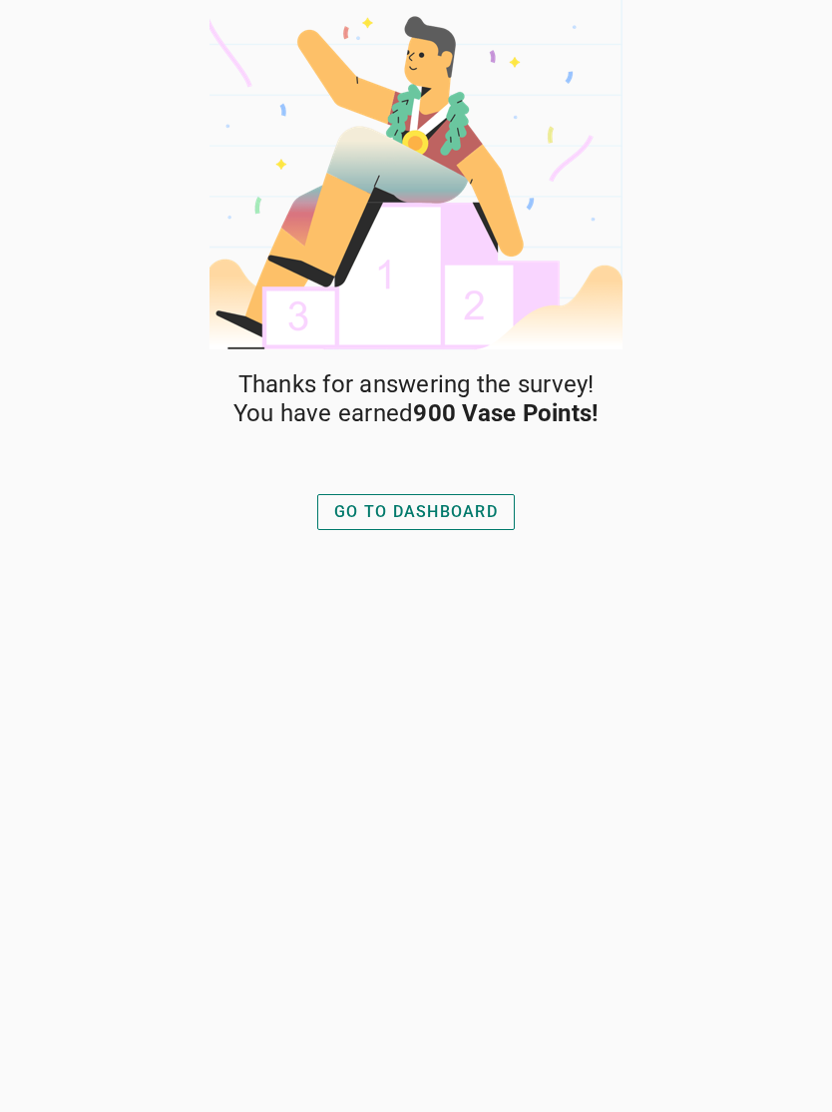
click at [492, 500] on div "GO TO DASHBOARD" at bounding box center [416, 512] width 164 height 24
